Goal: Entertainment & Leisure: Consume media (video, audio)

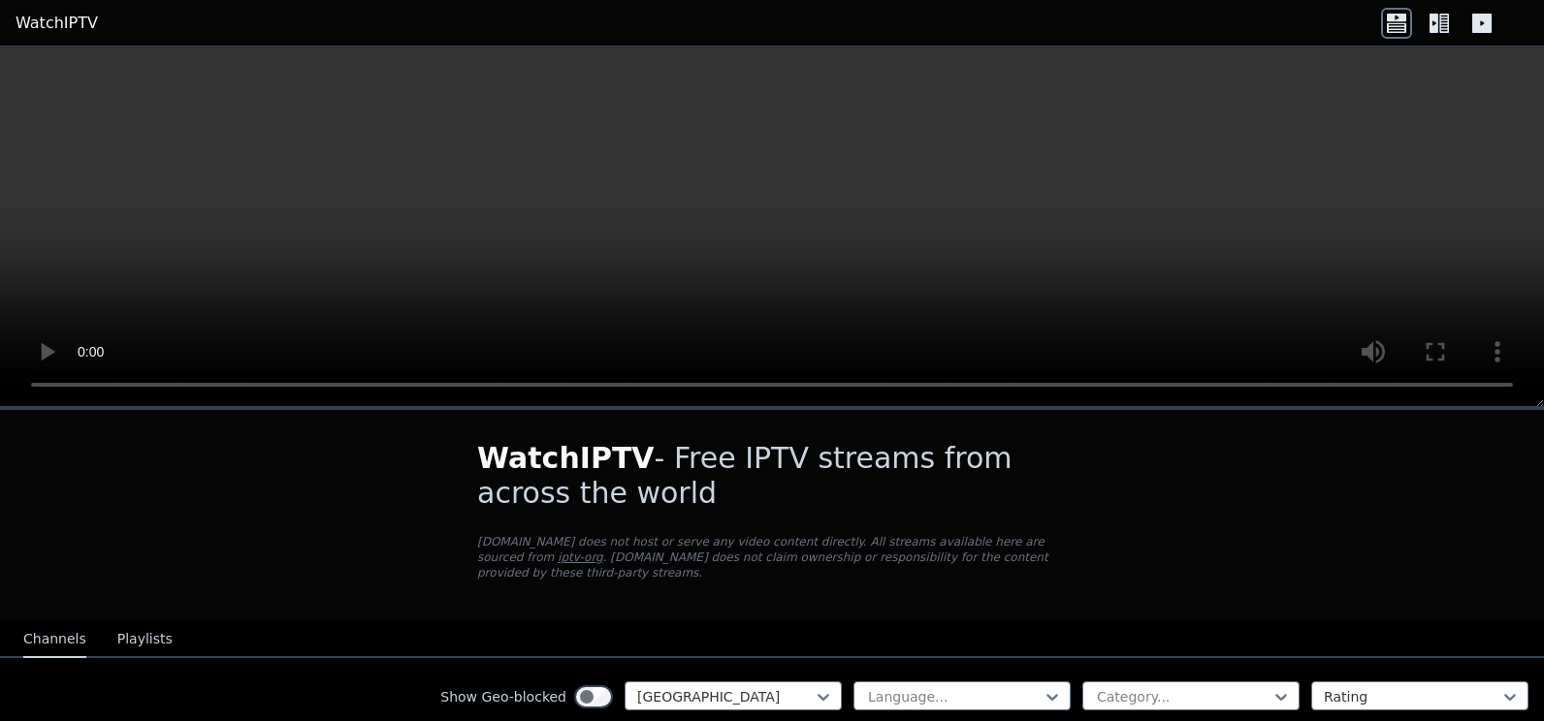
click at [1435, 30] on icon at bounding box center [1433, 23] width 9 height 19
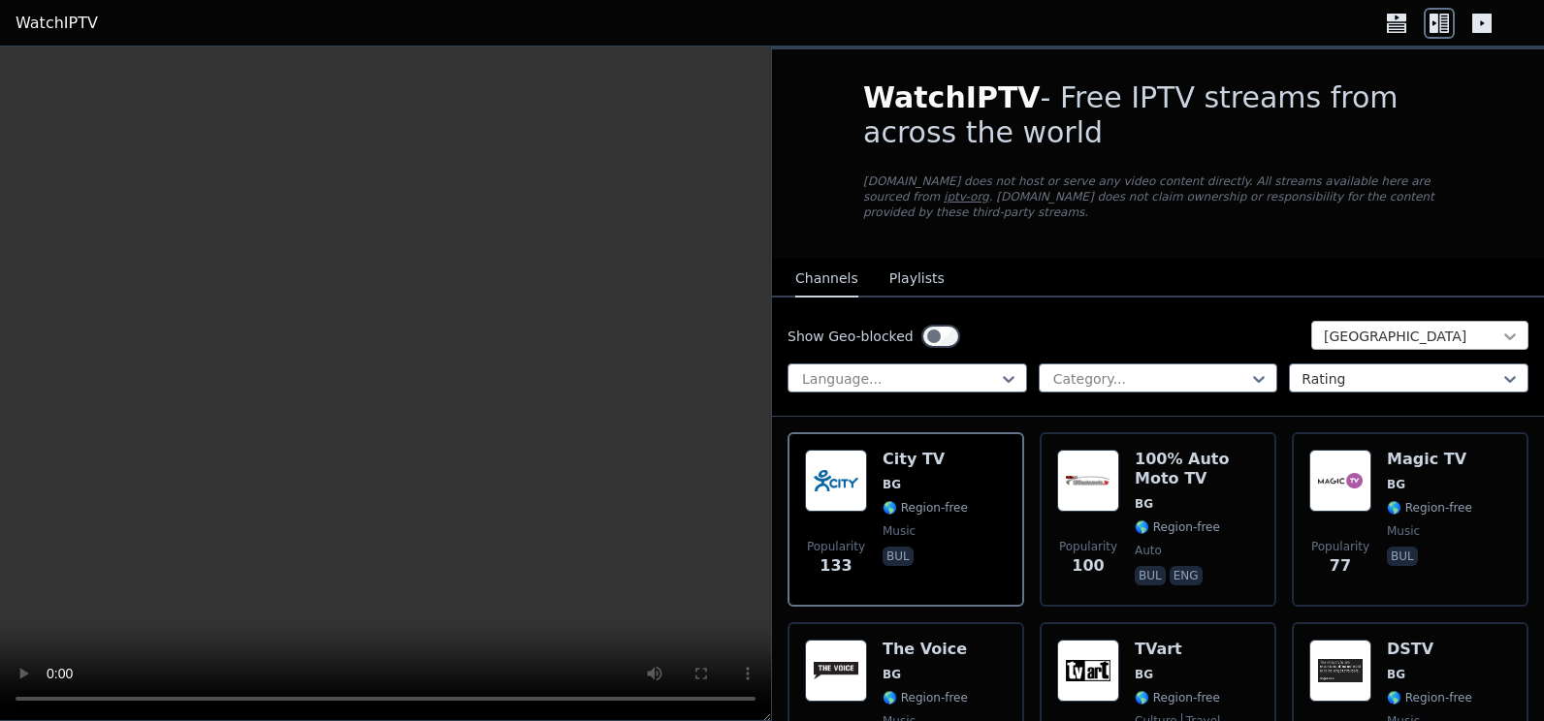
click at [1504, 327] on icon at bounding box center [1509, 336] width 19 height 19
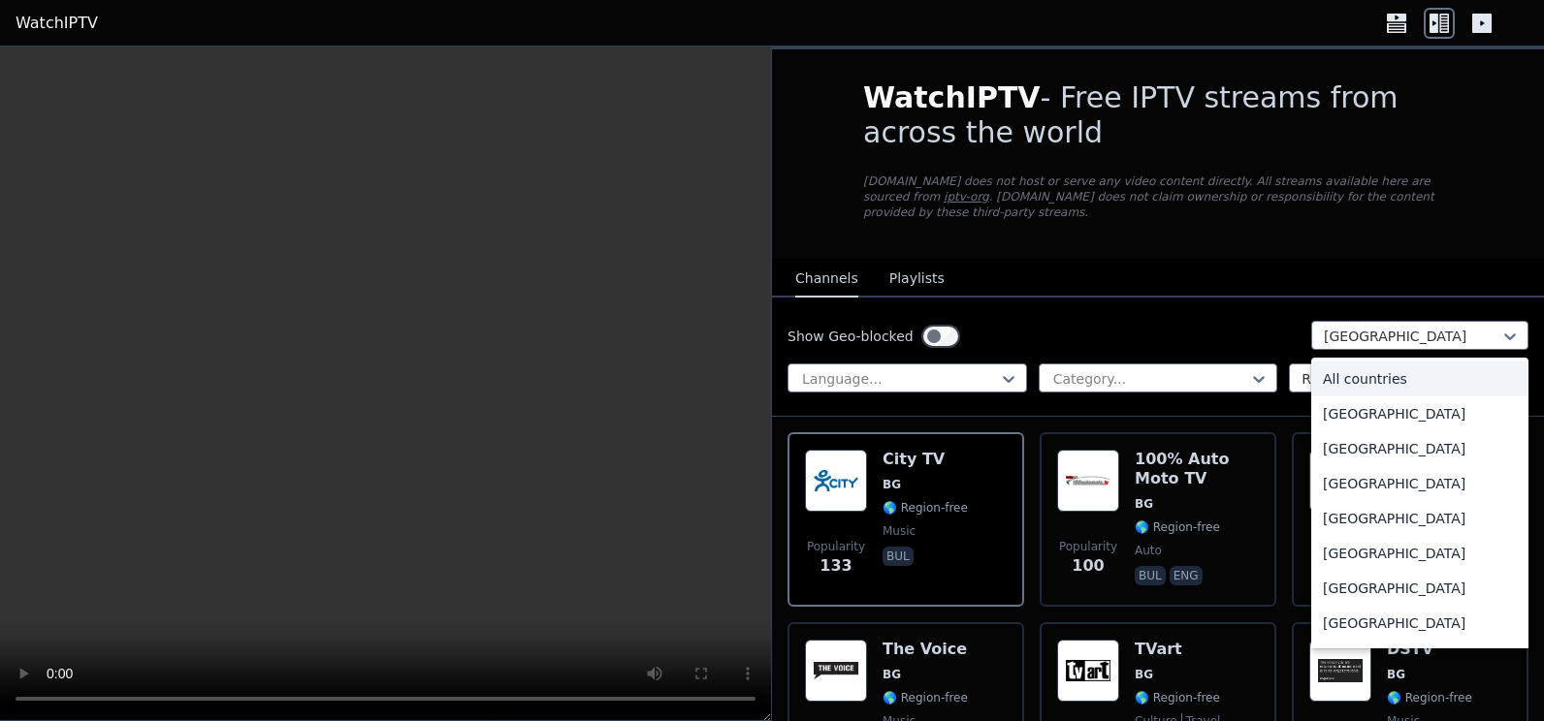
click at [1407, 362] on div "All countries" at bounding box center [1419, 379] width 217 height 35
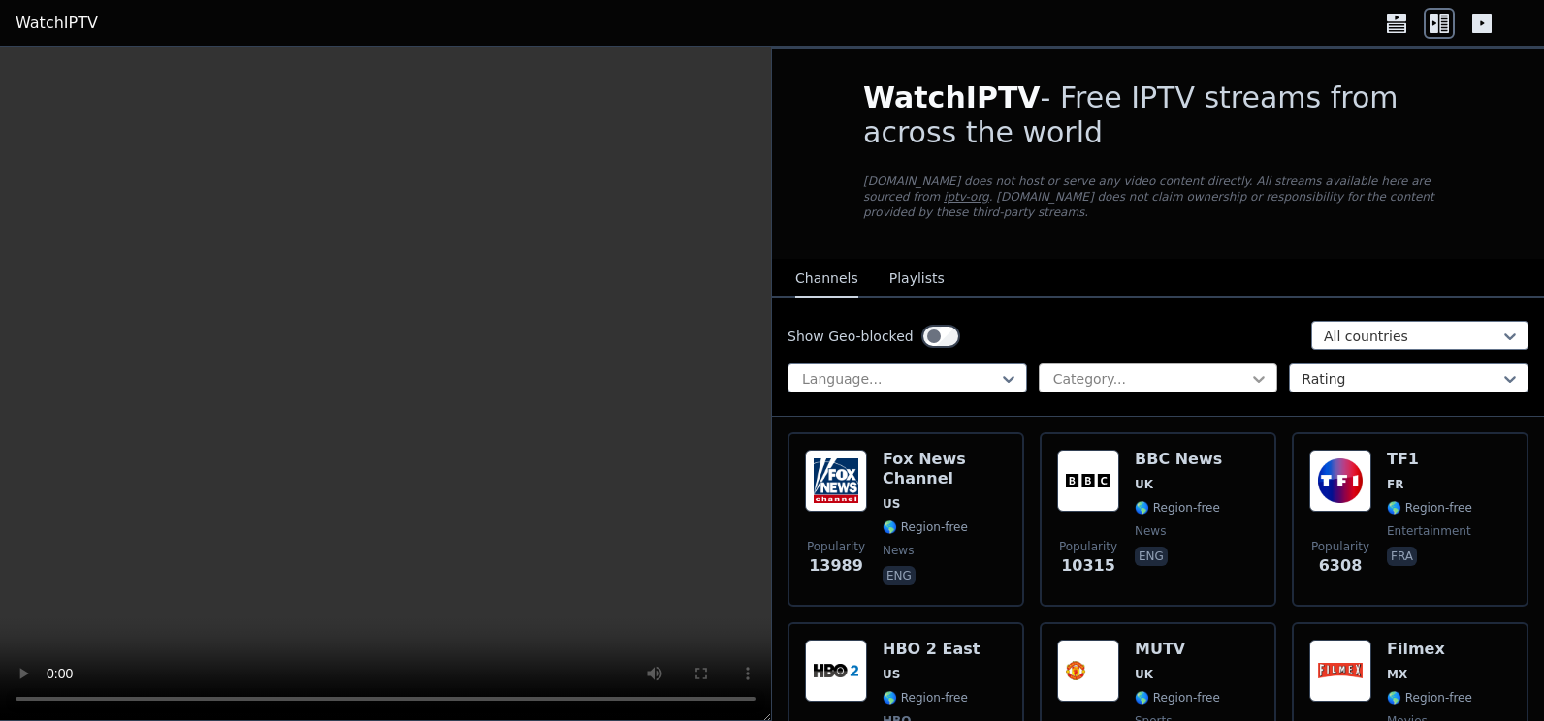
click at [1249, 369] on icon at bounding box center [1258, 378] width 19 height 19
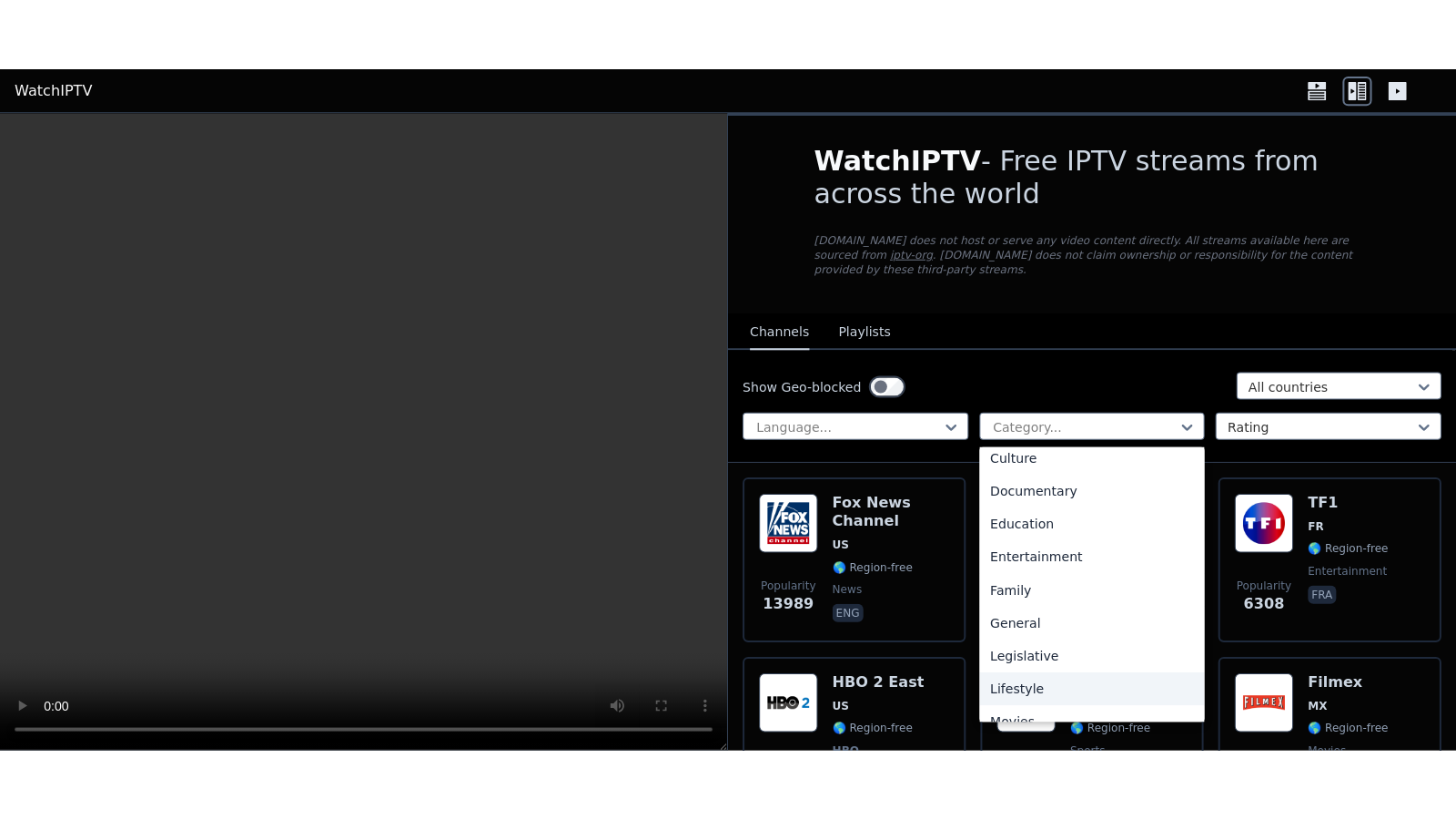
scroll to position [477, 0]
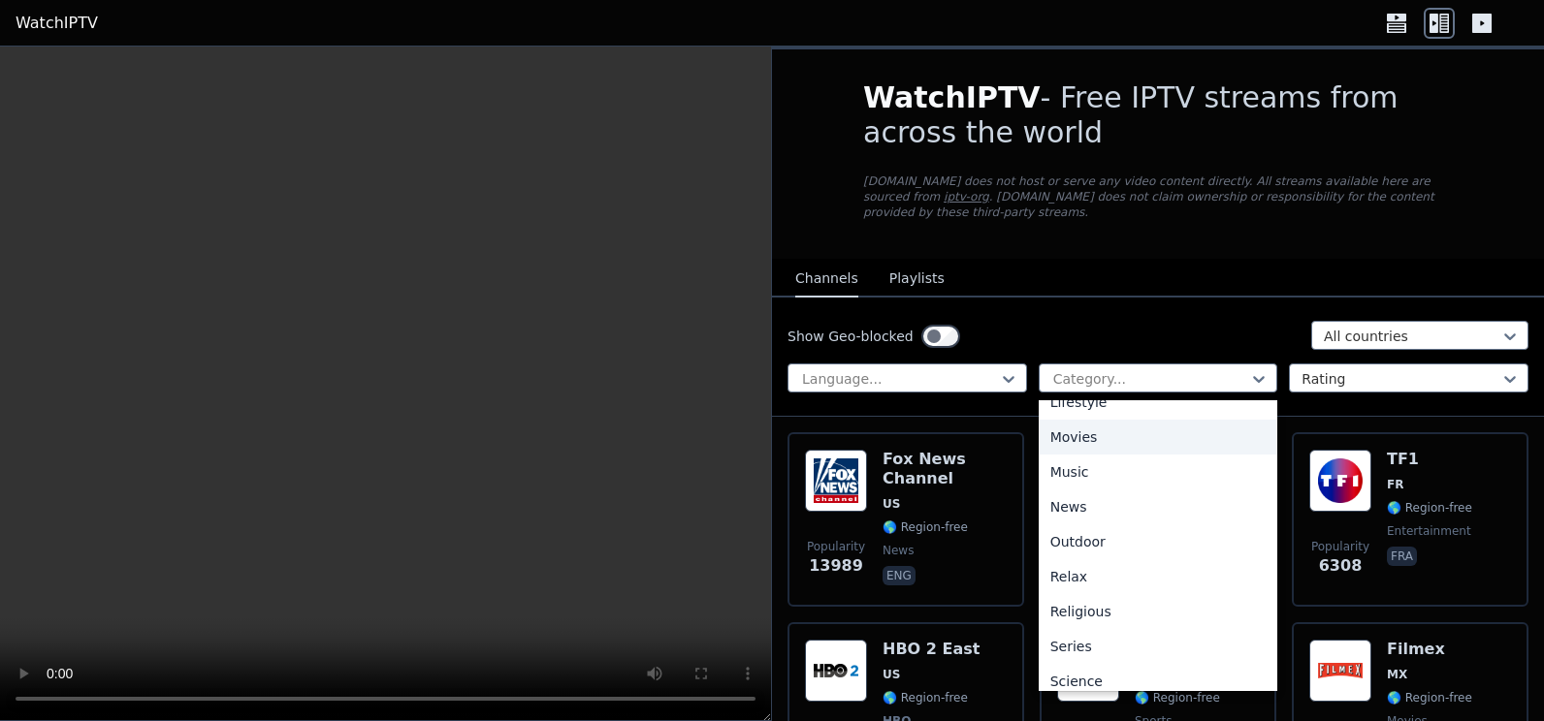
click at [1096, 422] on div "Movies" at bounding box center [1159, 437] width 240 height 35
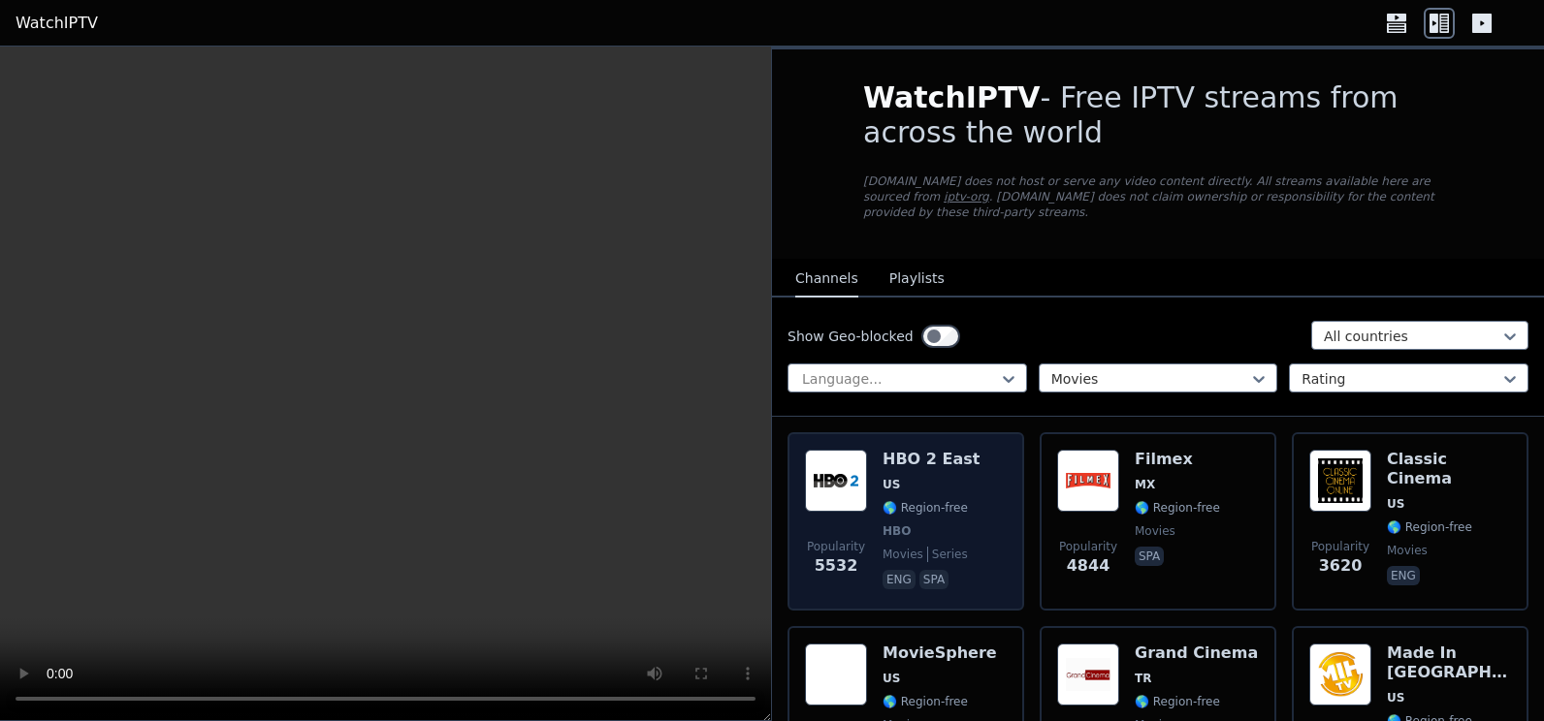
click at [899, 456] on div "HBO 2 East US 🌎 Region-free HBO movies series eng spa" at bounding box center [930, 522] width 97 height 144
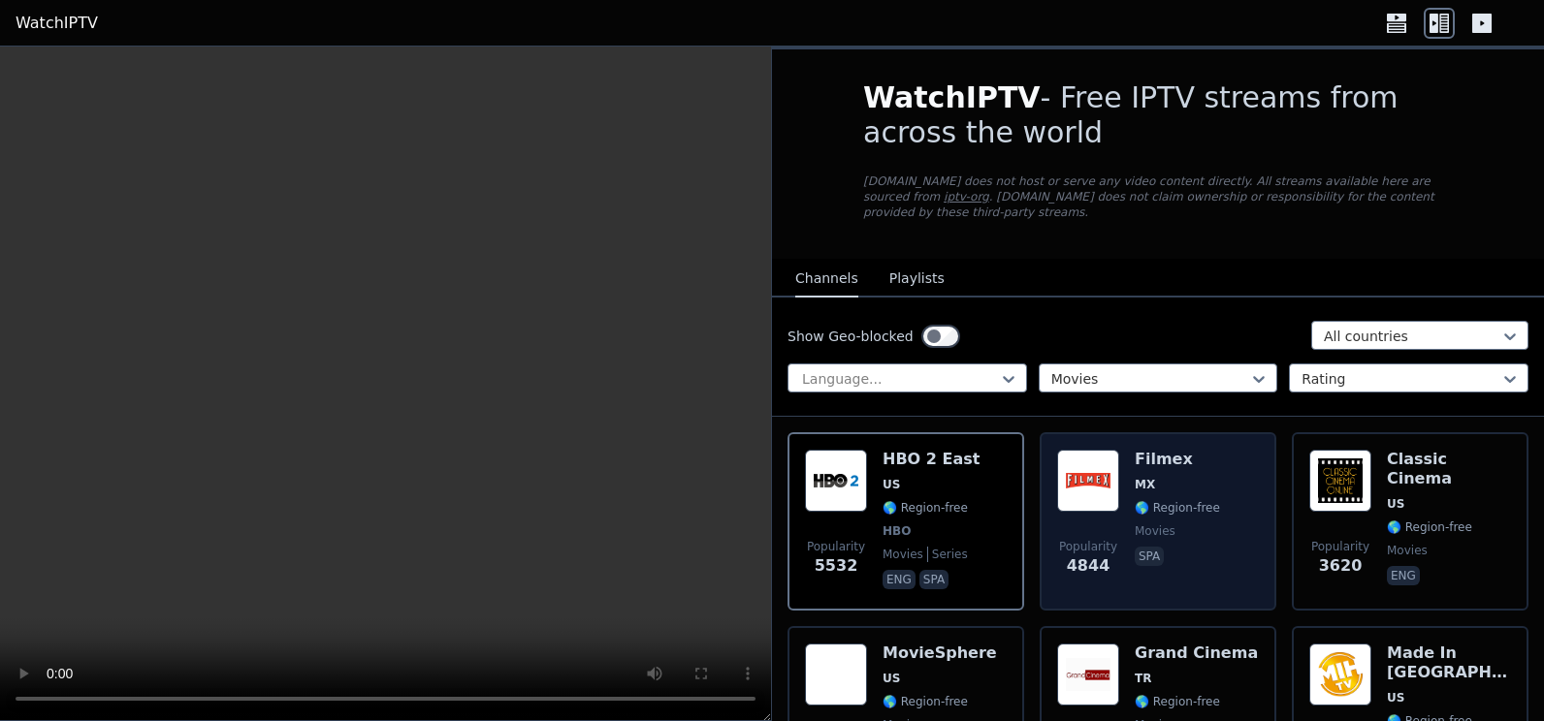
click at [1176, 451] on h6 "Filmex" at bounding box center [1177, 459] width 85 height 19
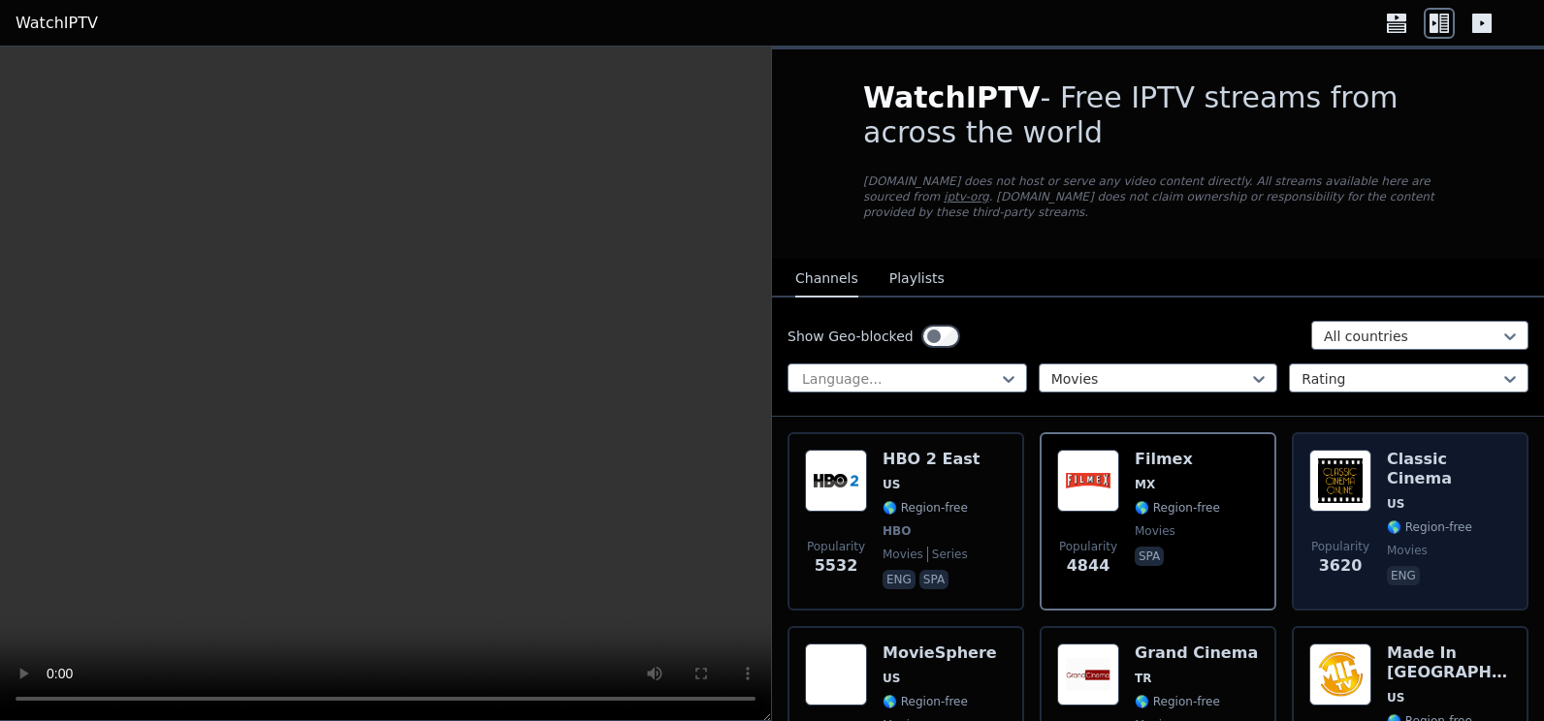
click at [1439, 566] on span "eng" at bounding box center [1449, 577] width 124 height 23
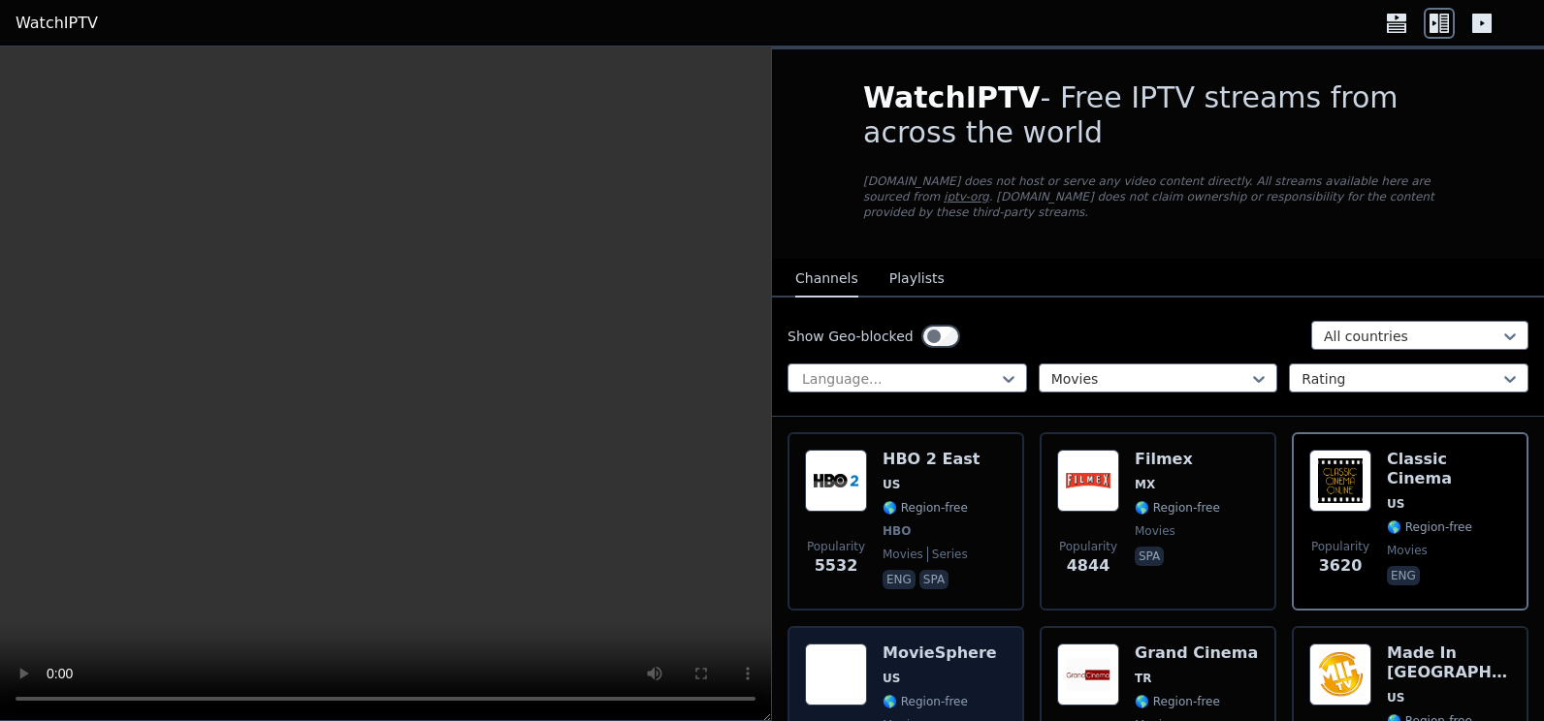
click at [951, 644] on h6 "MovieSphere" at bounding box center [939, 653] width 114 height 19
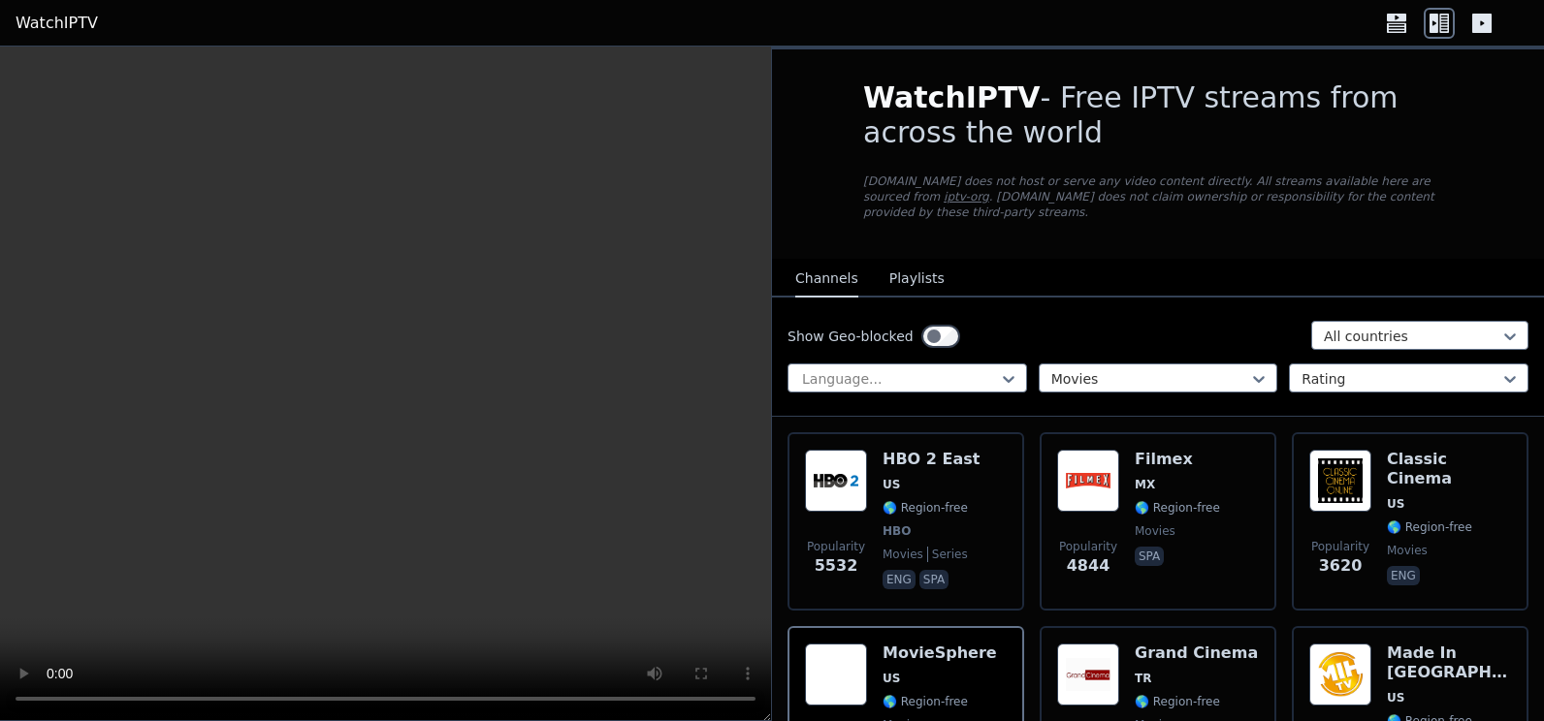
click at [408, 411] on video at bounding box center [385, 384] width 771 height 675
